Goal: Task Accomplishment & Management: Use online tool/utility

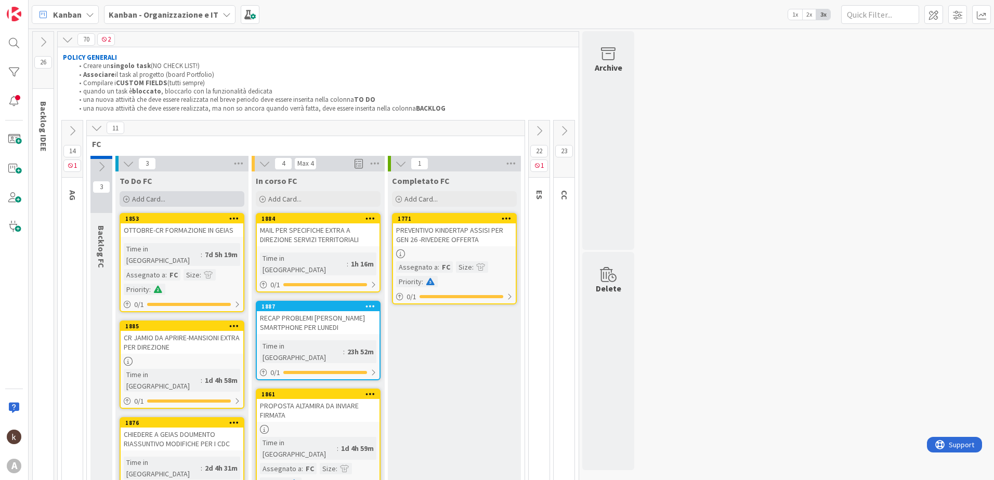
click at [157, 202] on span "Add Card..." at bounding box center [148, 198] width 33 height 9
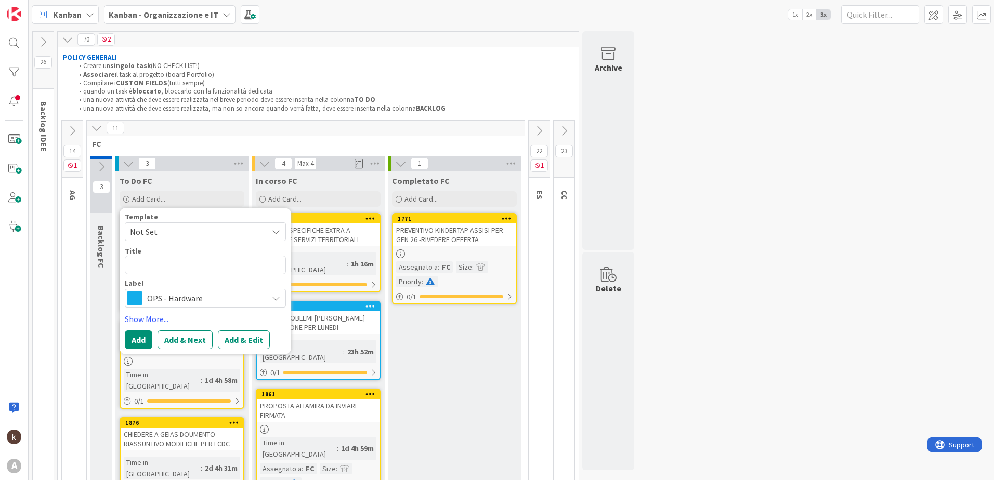
click at [193, 300] on span "OPS - Hardware" at bounding box center [204, 298] width 115 height 15
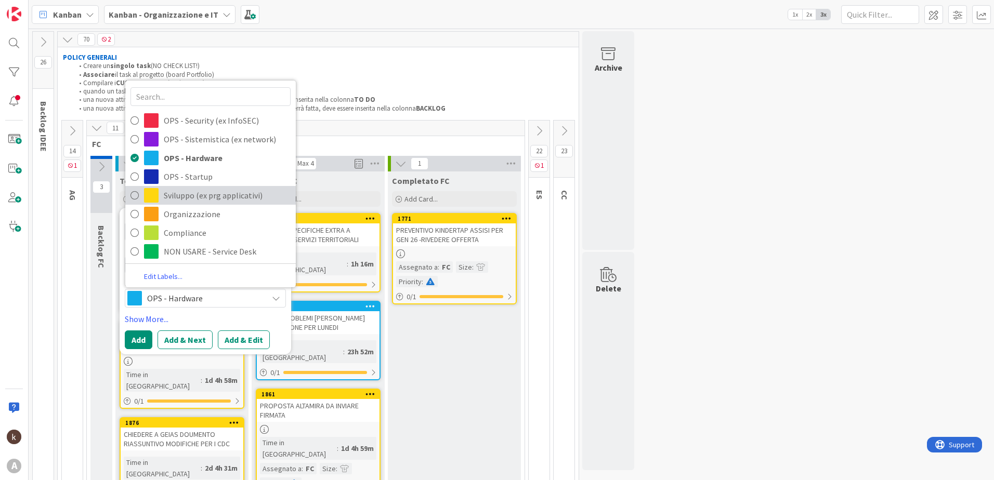
scroll to position [3, 0]
click at [213, 210] on span "Organizzazione" at bounding box center [227, 214] width 127 height 16
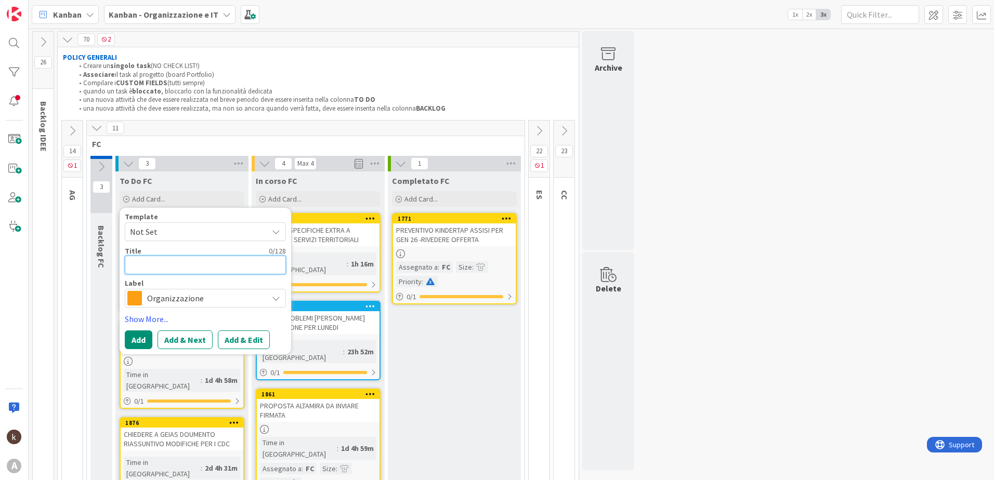
click at [196, 258] on textarea at bounding box center [205, 265] width 161 height 19
type textarea "x"
type textarea "L"
type textarea "x"
type textarea "LE"
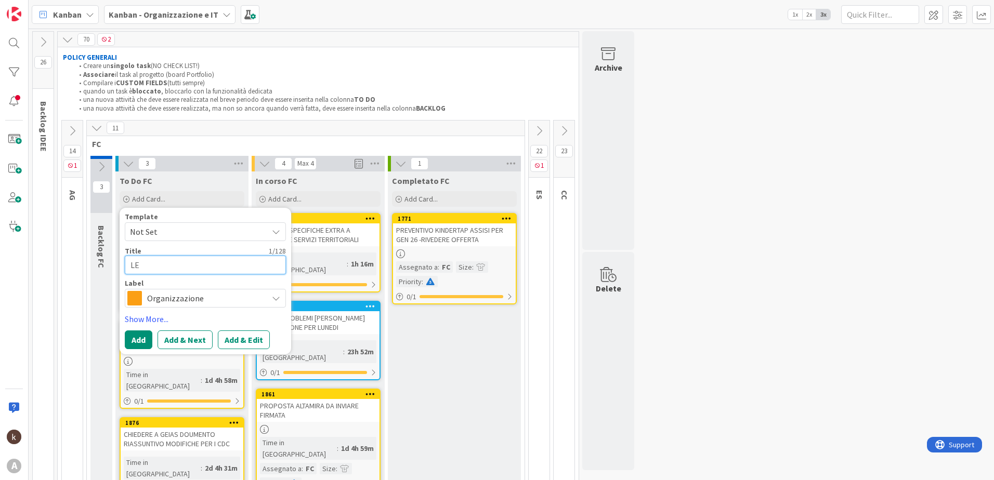
type textarea "x"
type textarea "LEG"
type textarea "x"
type textarea "[PERSON_NAME]"
type textarea "x"
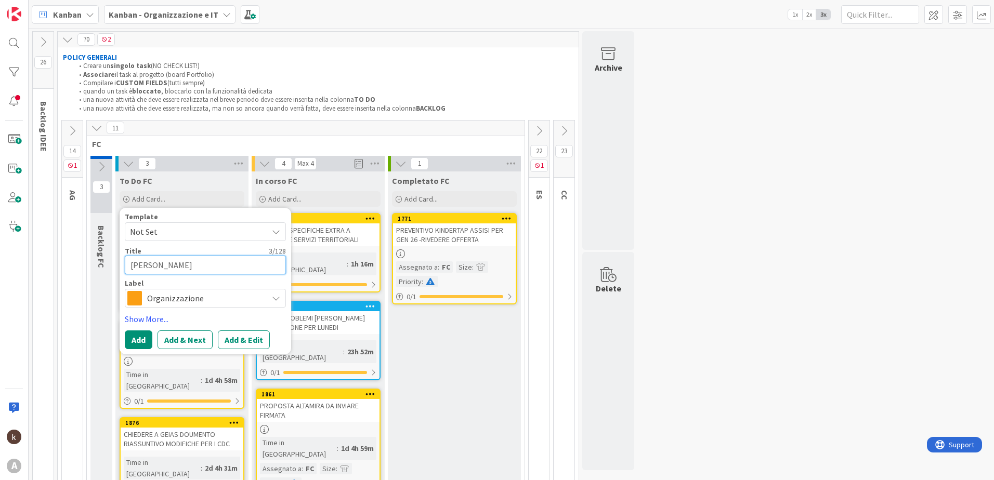
type textarea "LEGGER"
type textarea "x"
type textarea "LEGGERE"
type textarea "x"
type textarea "LEGGERE"
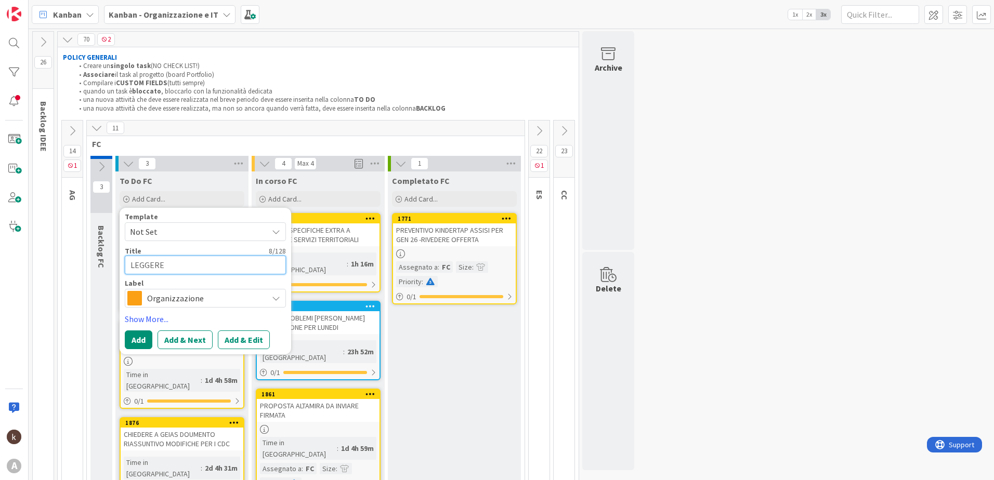
type textarea "x"
type textarea "LEGGERE G"
type textarea "x"
type textarea "LEGGERE GL"
type textarea "x"
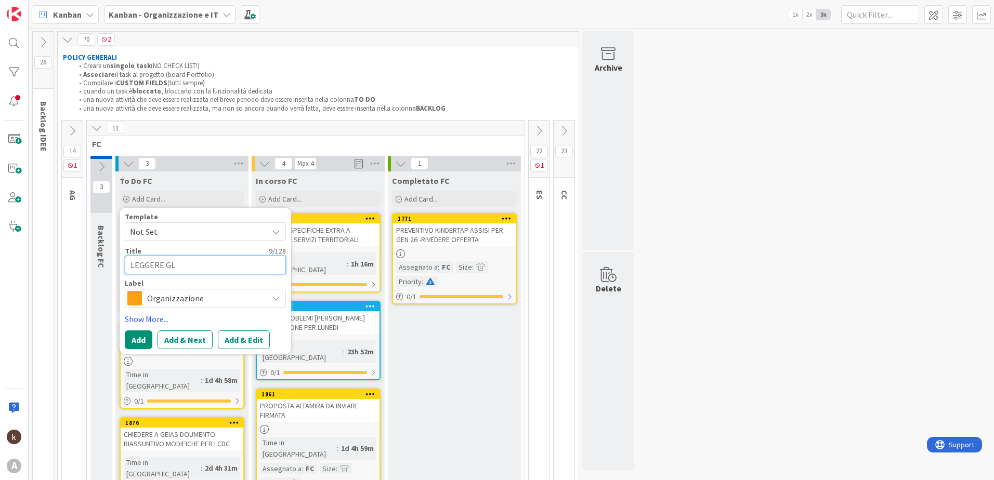
type textarea "LEGGERE GLO"
type textarea "x"
type textarea "LEGGERE GLOS"
type textarea "x"
type textarea "LEGGERE GLOSS"
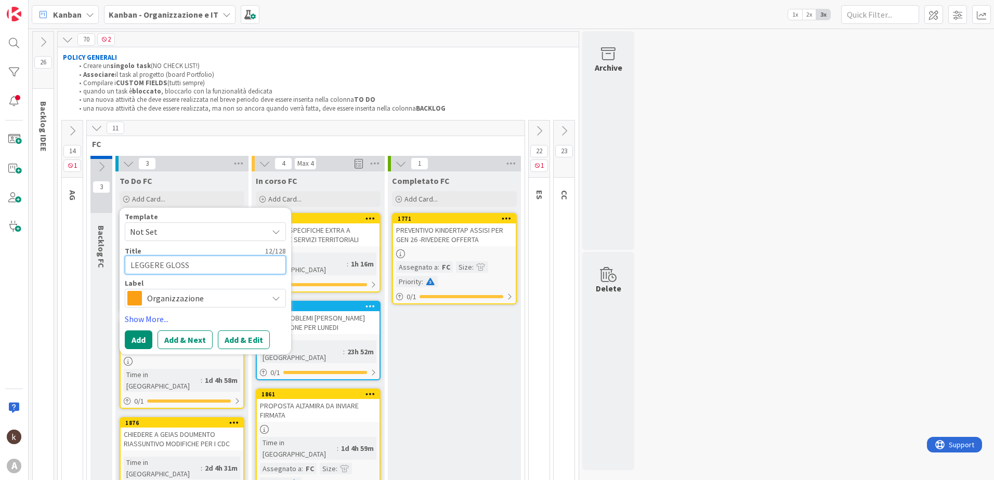
type textarea "x"
type textarea "LEGGERE GLOSSA"
type textarea "x"
type textarea "LEGGERE GLOSSAR"
type textarea "x"
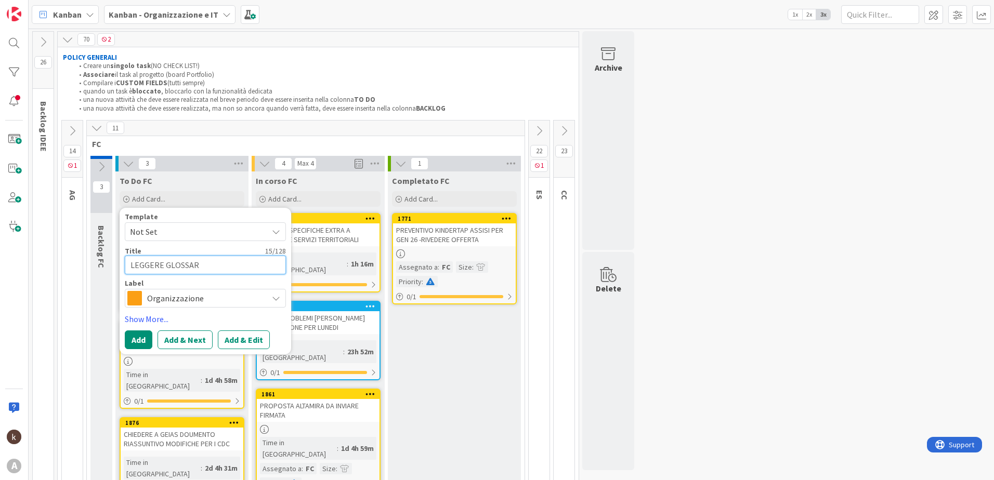
type textarea "LEGGERE GLOSSARI"
type textarea "x"
type textarea "LEGGERE GLOSSARIO"
click at [141, 339] on button "Add" at bounding box center [139, 340] width 28 height 19
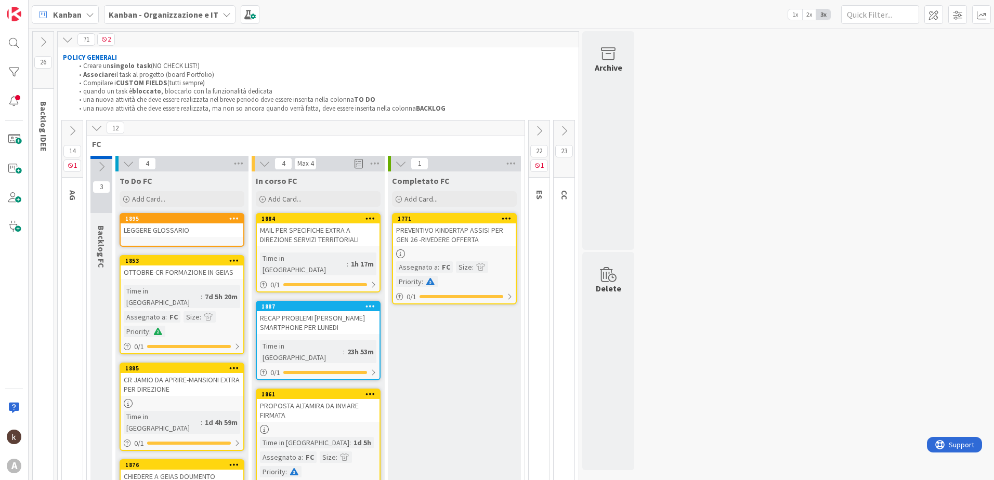
click at [144, 225] on div "LEGGERE GLOSSARIO" at bounding box center [182, 231] width 123 height 14
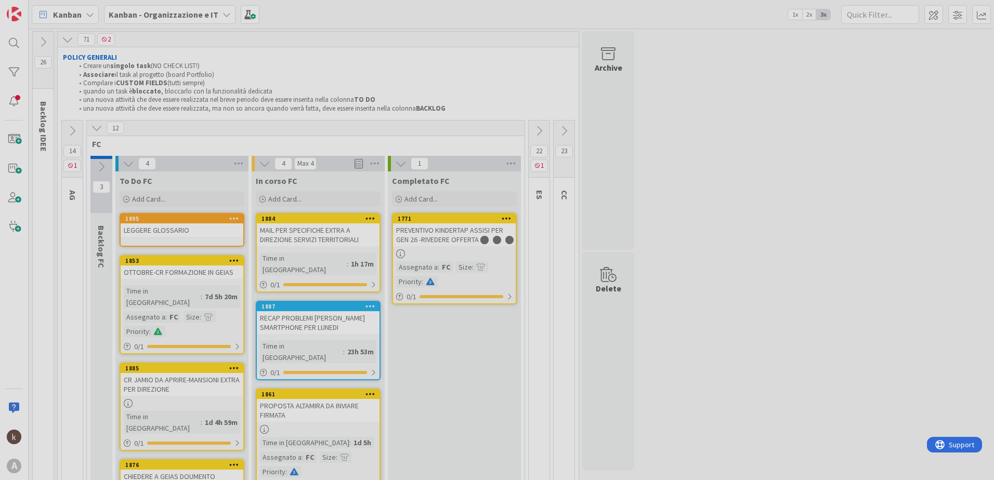
click at [144, 225] on div at bounding box center [497, 240] width 994 height 480
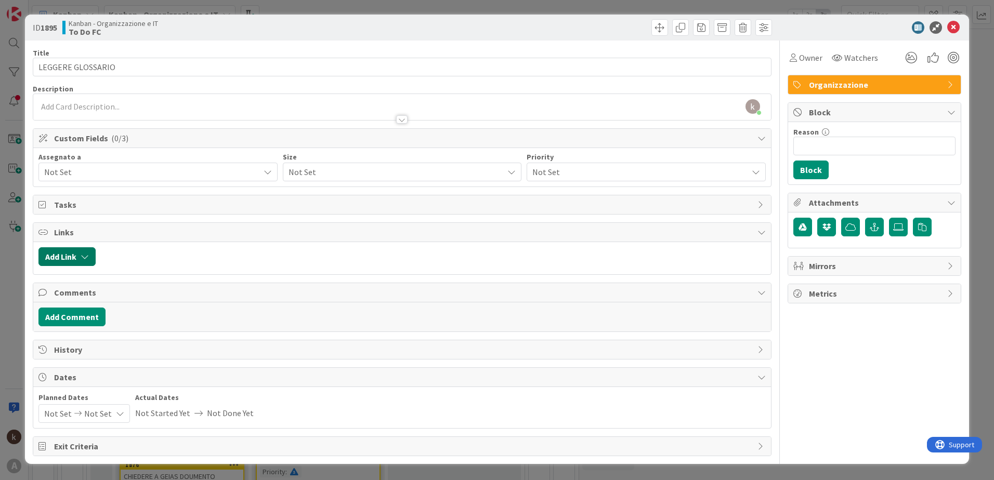
click at [72, 252] on button "Add Link" at bounding box center [66, 256] width 57 height 19
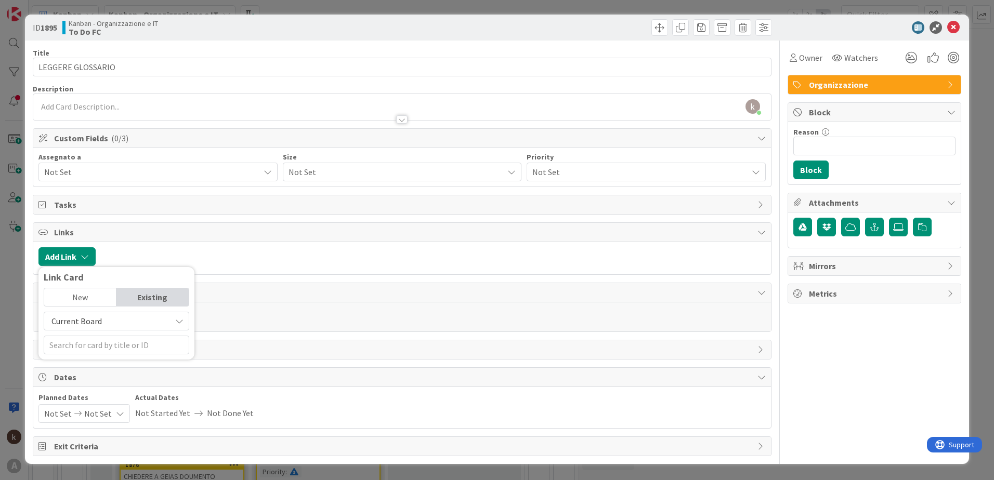
click at [73, 322] on span "Current Board" at bounding box center [76, 321] width 50 height 10
click at [85, 362] on span "All Boards" at bounding box center [121, 365] width 144 height 16
click at [85, 343] on input "text" at bounding box center [117, 345] width 146 height 19
type input "ATTIVITA"
click at [109, 401] on span "Attività tattiche" at bounding box center [102, 400] width 59 height 10
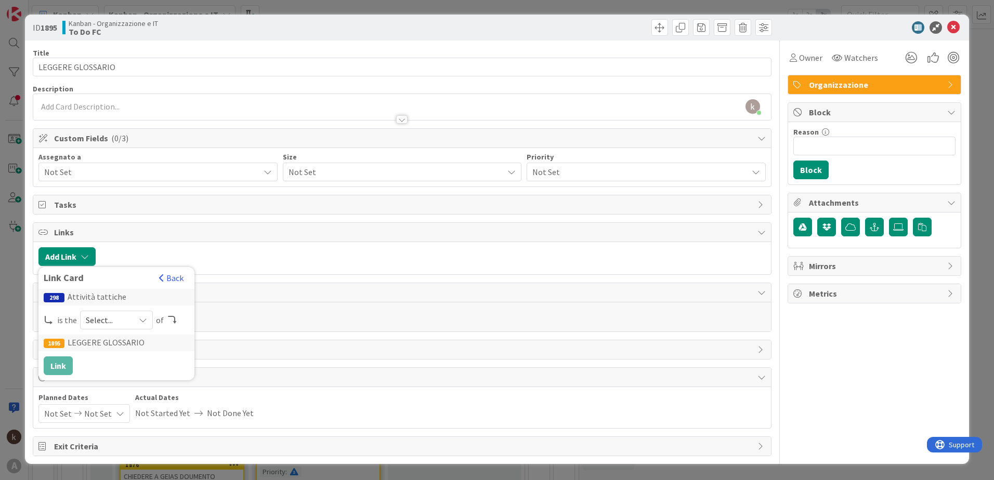
click at [114, 322] on span "Select..." at bounding box center [108, 320] width 44 height 15
click at [113, 341] on span "parent" at bounding box center [171, 345] width 117 height 16
click at [61, 361] on button "Link" at bounding box center [58, 366] width 29 height 19
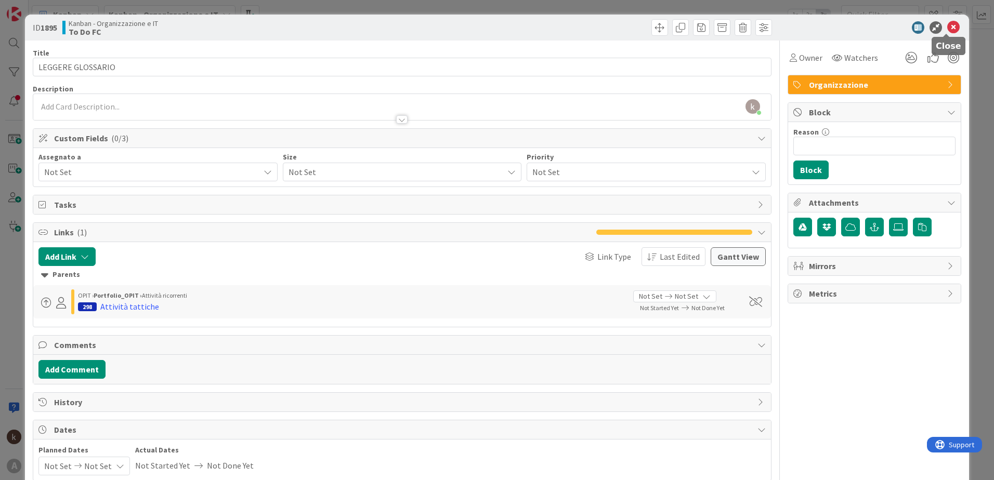
click at [949, 24] on icon at bounding box center [953, 27] width 12 height 12
